Goal: Find specific page/section: Find specific page/section

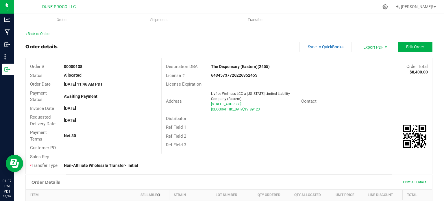
drag, startPoint x: 0, startPoint y: 0, endPoint x: 196, endPoint y: 11, distance: 196.8
click at [196, 11] on div at bounding box center [241, 6] width 275 height 11
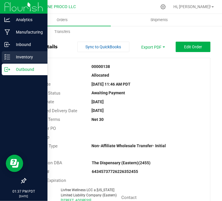
click at [9, 53] on div "Inventory" at bounding box center [25, 57] width 46 height 12
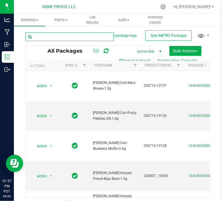
click at [67, 35] on input "text" at bounding box center [69, 36] width 88 height 9
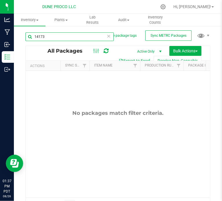
type input "14173"
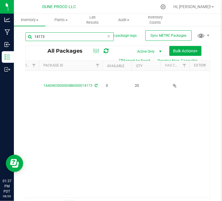
scroll to position [0, 147]
